Goal: Navigation & Orientation: Find specific page/section

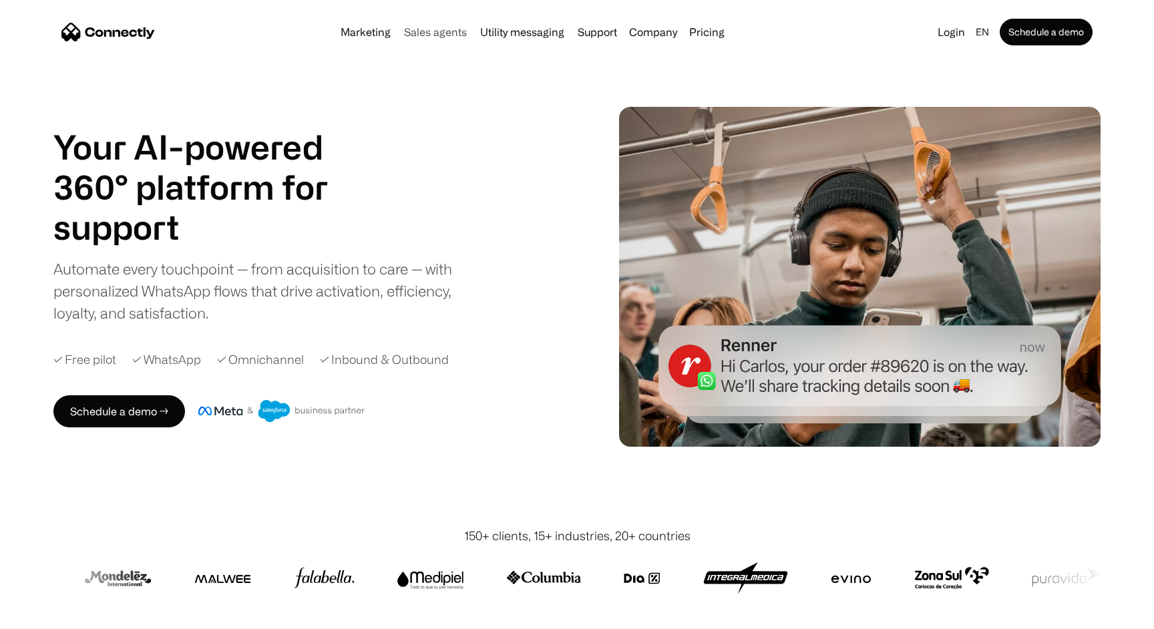
click at [438, 29] on link "Sales agents" at bounding box center [435, 32] width 73 height 11
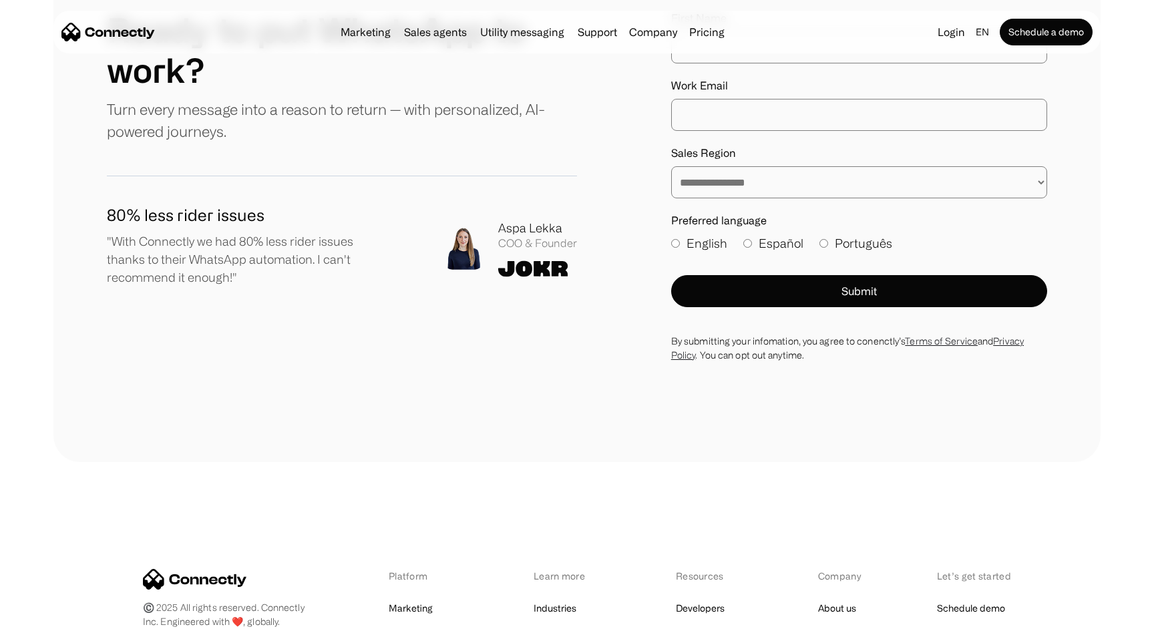
scroll to position [3705, 0]
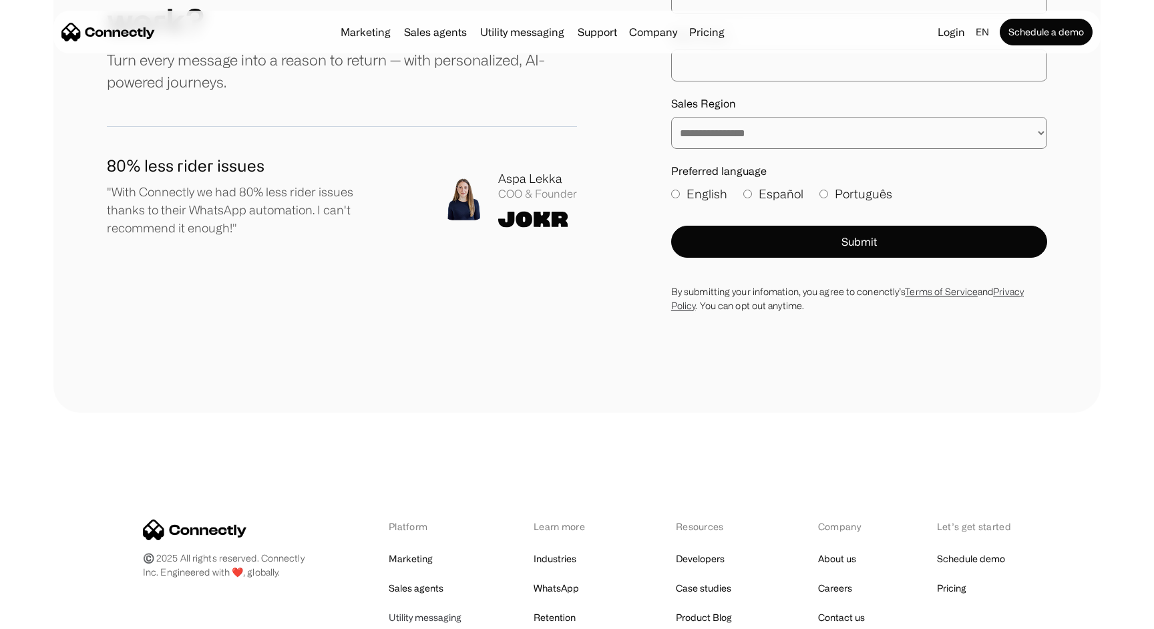
click at [434, 608] on link "Utility messaging" at bounding box center [425, 617] width 73 height 19
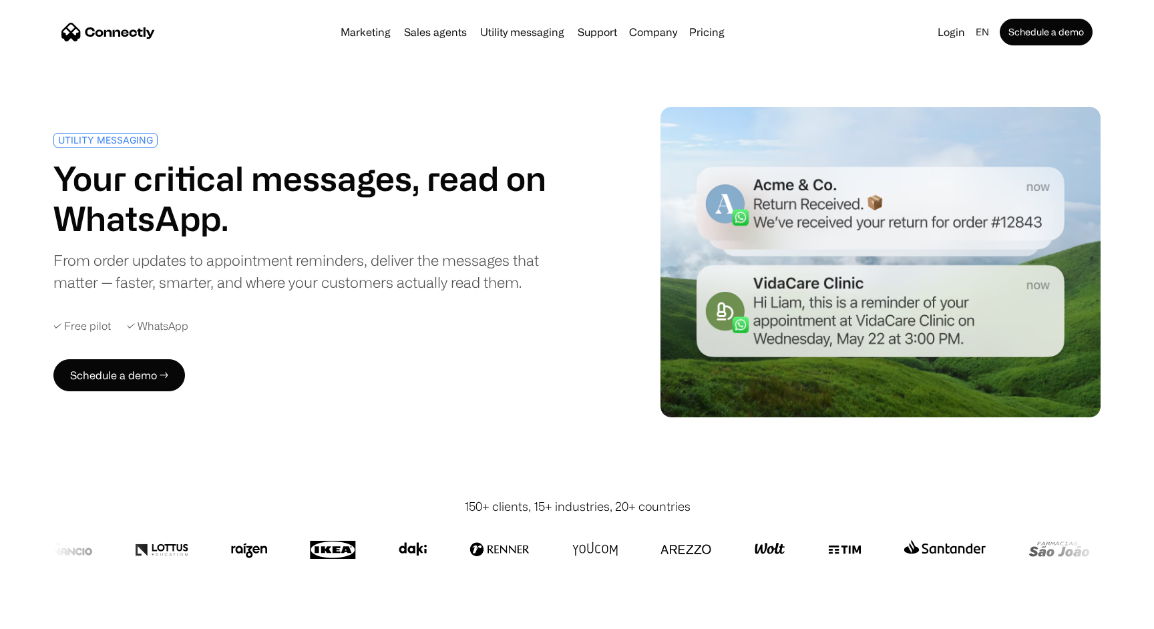
drag, startPoint x: 695, startPoint y: 552, endPoint x: 1018, endPoint y: 0, distance: 639.1
